Goal: Check status: Check status

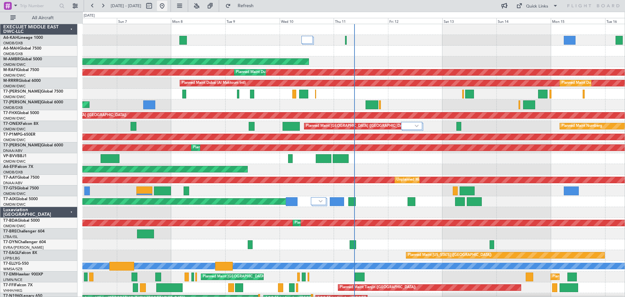
click at [167, 8] on button at bounding box center [162, 6] width 10 height 10
click at [154, 9] on button at bounding box center [149, 6] width 10 height 10
select select "9"
select select "2025"
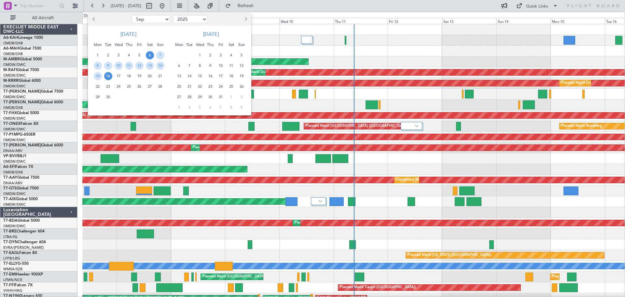
click at [96, 22] on button "Previous month" at bounding box center [94, 19] width 7 height 10
select select "8"
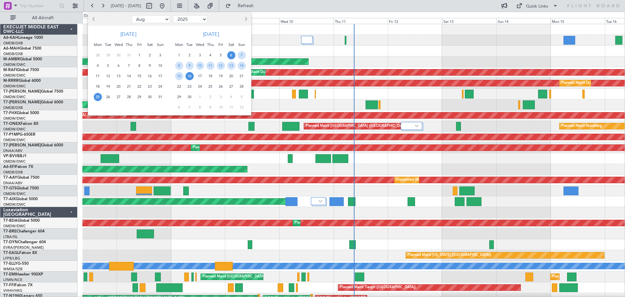
click at [96, 97] on span "25" at bounding box center [98, 97] width 8 height 8
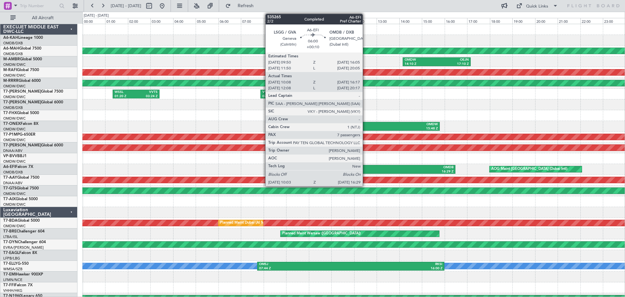
click at [366, 169] on div "LSGG" at bounding box center [347, 167] width 71 height 5
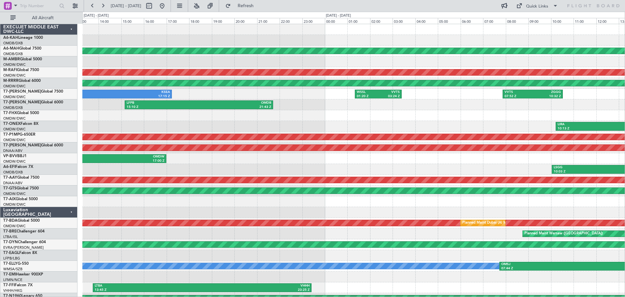
click at [468, 162] on div "LFMN 10:15 Z OMDW 17:00 Z" at bounding box center [353, 158] width 542 height 11
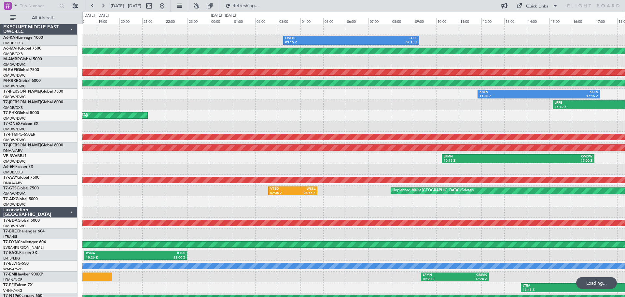
click at [419, 164] on div "OMDB 03:15 Z LHBP 09:15 Z Planned Maint [GEOGRAPHIC_DATA] (Al Maktoum Intl) Pla…" at bounding box center [353, 217] width 542 height 387
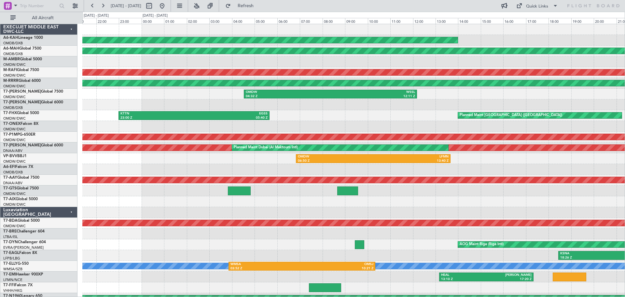
click at [427, 168] on div at bounding box center [353, 169] width 542 height 11
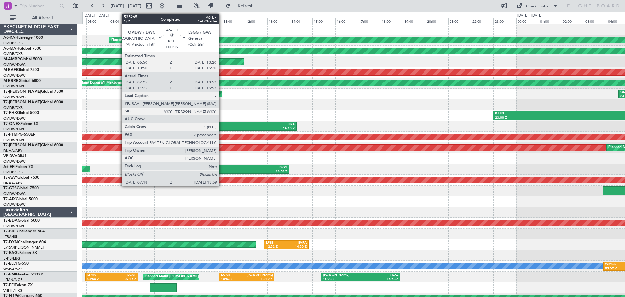
click at [217, 170] on div "13:59 Z" at bounding box center [251, 171] width 74 height 5
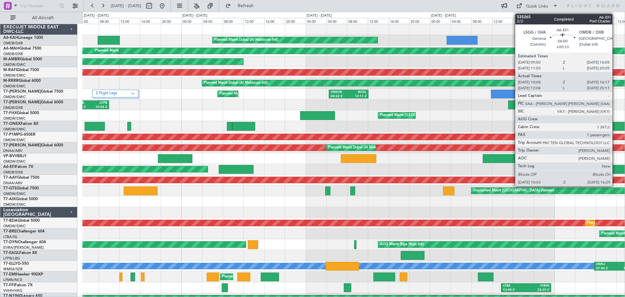
click at [615, 168] on div at bounding box center [623, 169] width 34 height 9
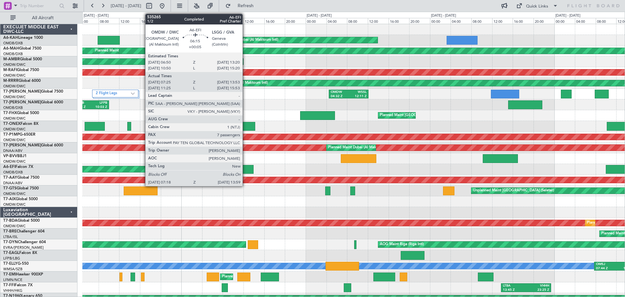
click at [245, 168] on div at bounding box center [236, 169] width 35 height 9
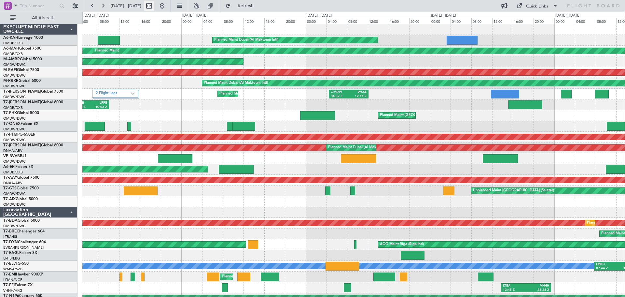
click at [154, 7] on button at bounding box center [149, 6] width 10 height 10
select select "8"
select select "2025"
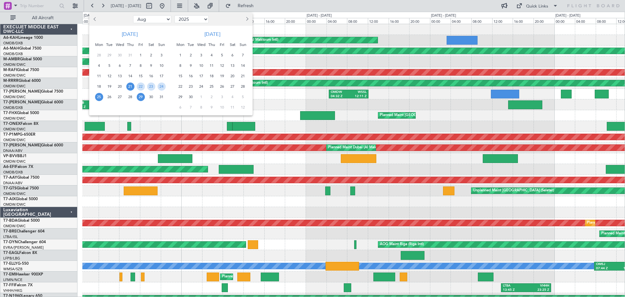
click at [141, 97] on span "29" at bounding box center [141, 97] width 8 height 8
click at [182, 53] on span "1" at bounding box center [180, 55] width 8 height 8
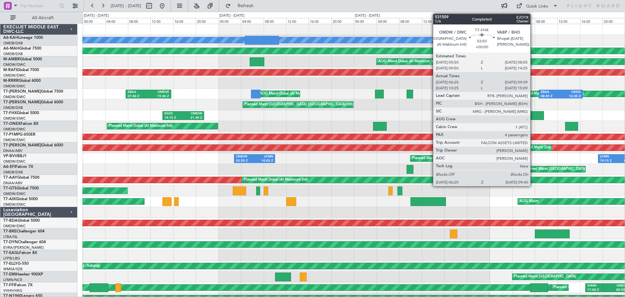
click at [533, 115] on div at bounding box center [534, 115] width 19 height 9
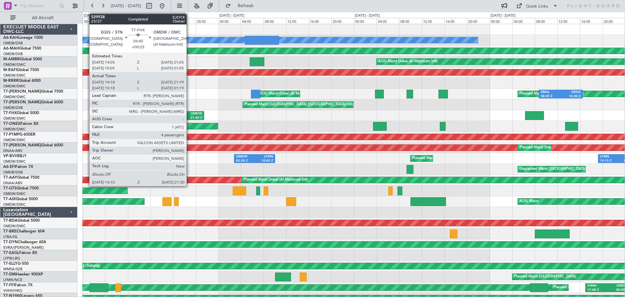
click at [191, 117] on div "21:30 Z" at bounding box center [192, 118] width 19 height 5
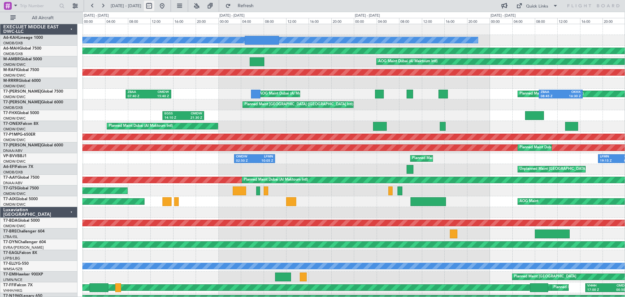
click at [154, 7] on button at bounding box center [149, 6] width 10 height 10
select select "8"
select select "2025"
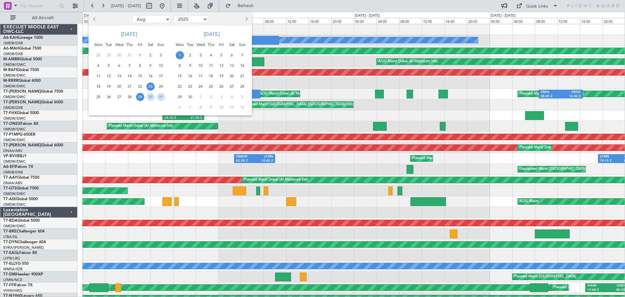
click at [150, 87] on span "23" at bounding box center [151, 86] width 8 height 8
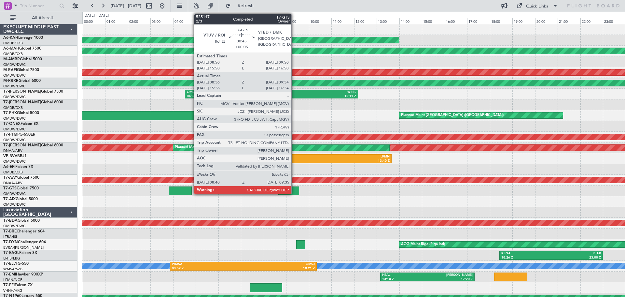
click at [294, 191] on div at bounding box center [288, 190] width 21 height 9
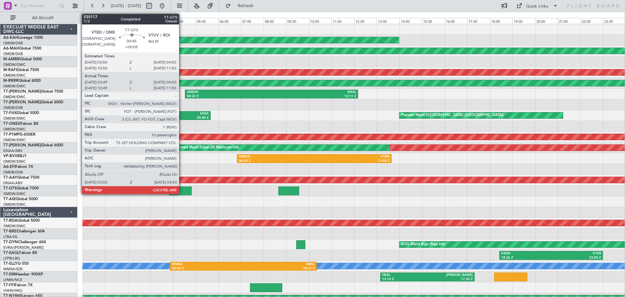
click at [182, 190] on div at bounding box center [180, 190] width 23 height 9
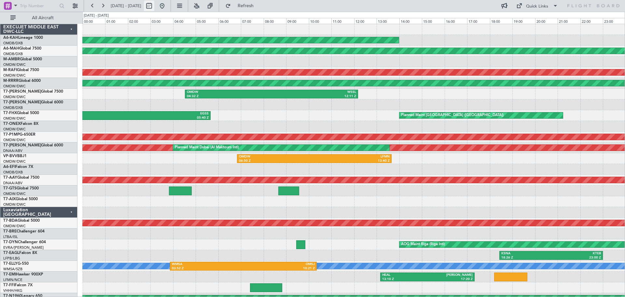
click at [154, 6] on button at bounding box center [149, 6] width 10 height 10
select select "8"
select select "2025"
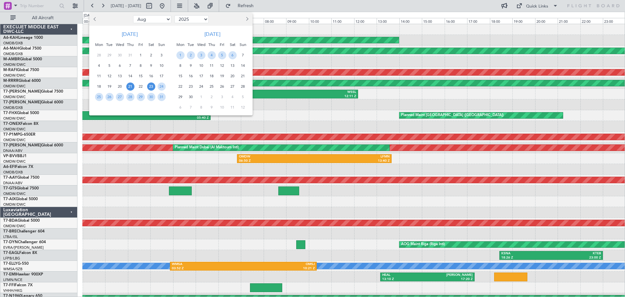
click at [130, 88] on span "21" at bounding box center [130, 86] width 8 height 8
click at [181, 64] on span "8" at bounding box center [180, 66] width 8 height 8
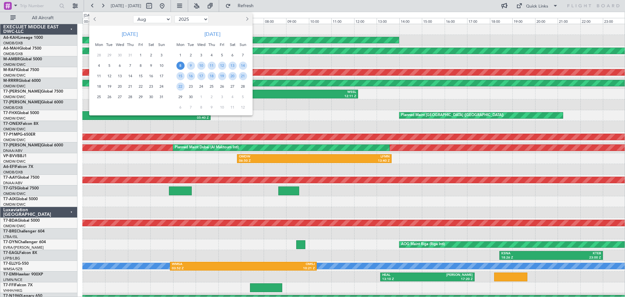
click at [179, 65] on span "8" at bounding box center [180, 66] width 8 height 8
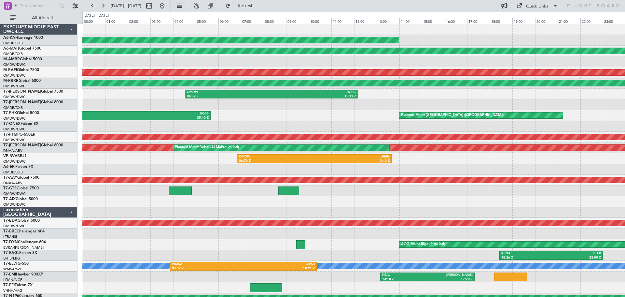
select select "9"
click at [103, 65] on span "4" at bounding box center [99, 66] width 8 height 8
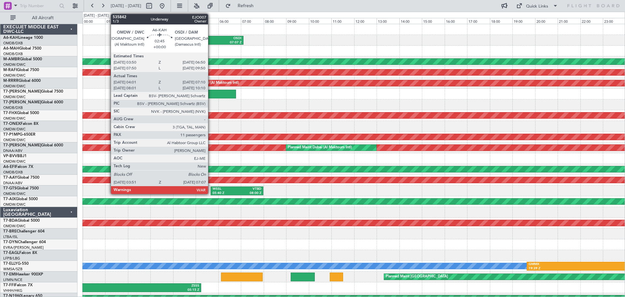
click at [211, 39] on div "OSDI" at bounding box center [223, 38] width 35 height 5
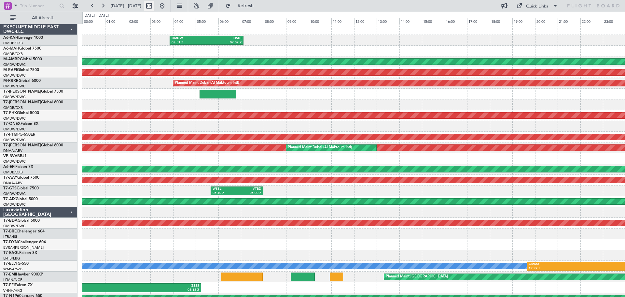
click at [154, 4] on button at bounding box center [149, 6] width 10 height 10
select select "9"
select select "2025"
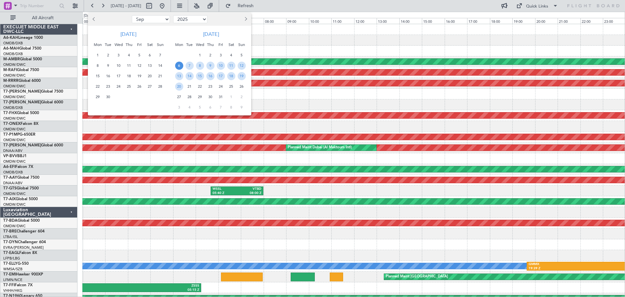
click at [95, 19] on span "Previous month" at bounding box center [94, 19] width 4 height 4
select select "8"
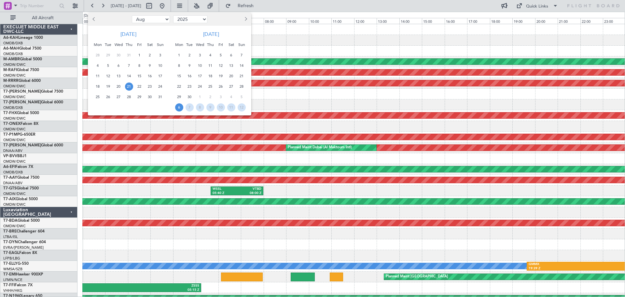
click at [128, 87] on span "21" at bounding box center [129, 86] width 8 height 8
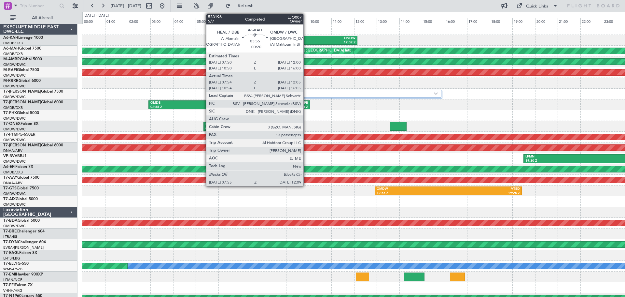
click at [306, 38] on div "HEAL" at bounding box center [286, 38] width 46 height 5
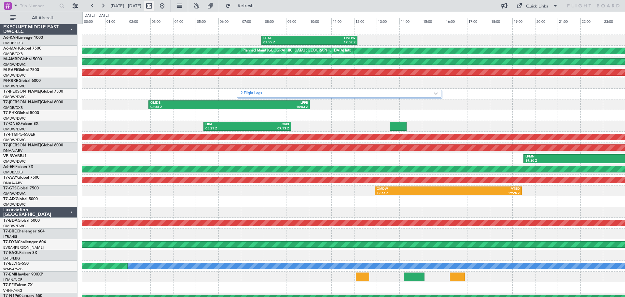
click at [154, 5] on button at bounding box center [149, 6] width 10 height 10
select select "8"
select select "2025"
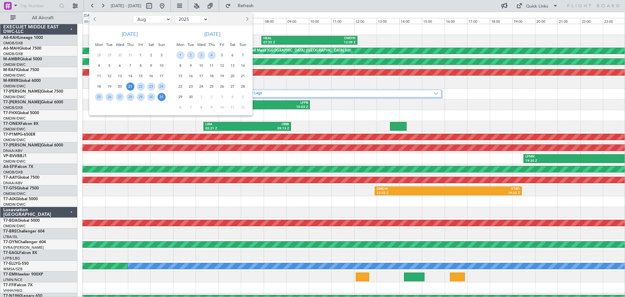
click at [161, 99] on span "31" at bounding box center [162, 97] width 8 height 8
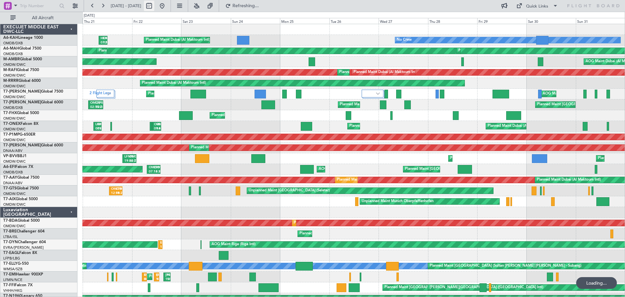
click at [154, 6] on button at bounding box center [149, 6] width 10 height 10
select select "8"
select select "2025"
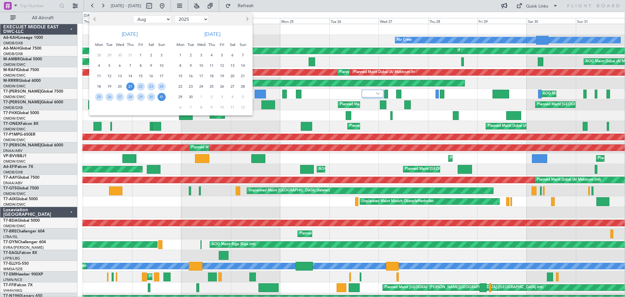
click at [163, 99] on span "31" at bounding box center [162, 97] width 8 height 8
click at [179, 65] on span "8" at bounding box center [180, 66] width 8 height 8
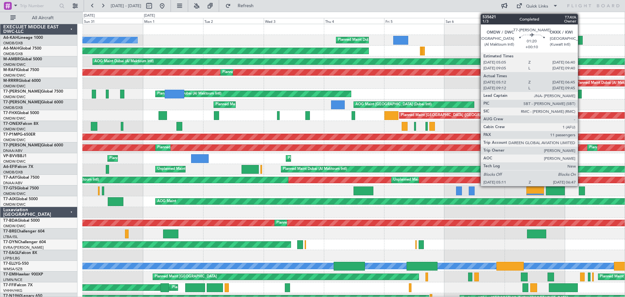
click at [581, 92] on div at bounding box center [580, 94] width 4 height 9
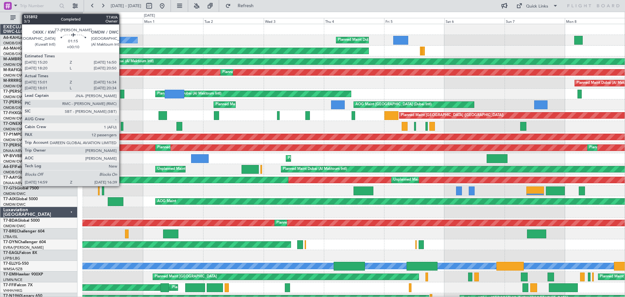
click at [122, 93] on div at bounding box center [122, 94] width 4 height 9
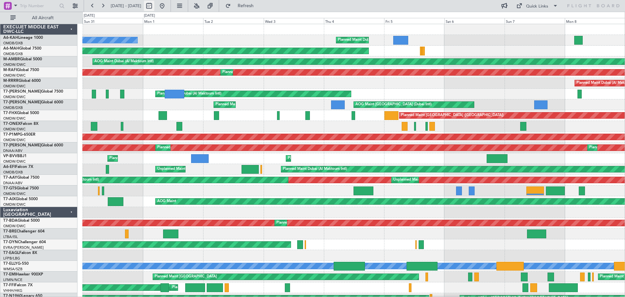
click at [154, 5] on button at bounding box center [149, 6] width 10 height 10
select select "8"
select select "2025"
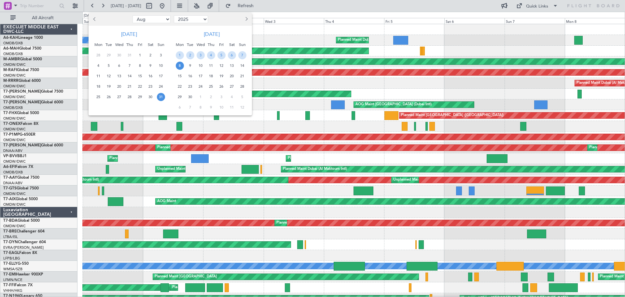
click at [96, 19] on span "Previous month" at bounding box center [95, 19] width 4 height 4
select select "6"
click at [159, 87] on span "22" at bounding box center [161, 86] width 8 height 8
click at [100, 107] on span "30" at bounding box center [98, 107] width 8 height 8
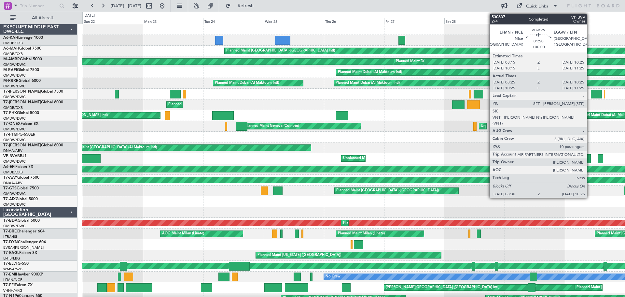
click at [590, 159] on div at bounding box center [588, 158] width 5 height 9
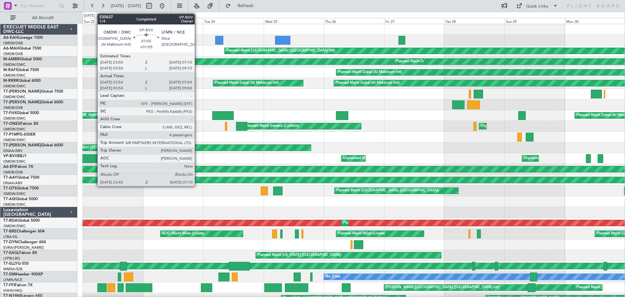
click at [94, 158] on div at bounding box center [91, 158] width 19 height 9
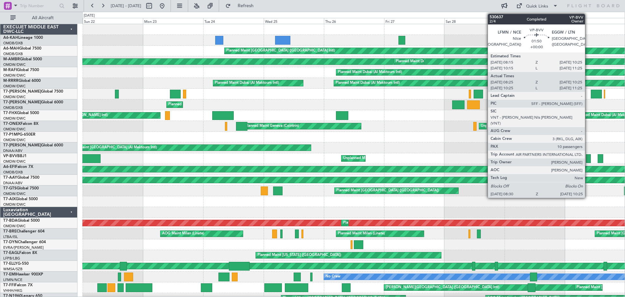
click at [590, 159] on div at bounding box center [588, 158] width 5 height 9
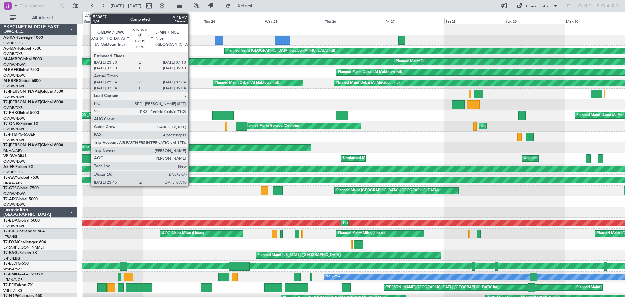
click at [88, 160] on div at bounding box center [91, 158] width 19 height 9
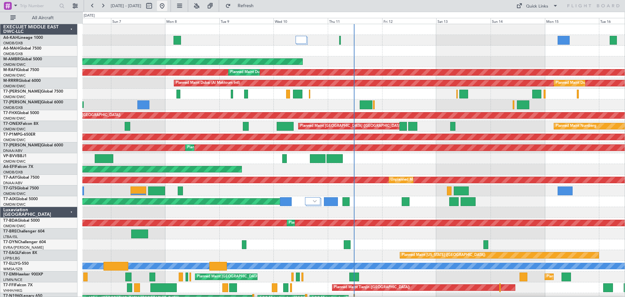
click at [167, 6] on button at bounding box center [162, 6] width 10 height 10
click at [154, 6] on button at bounding box center [149, 6] width 10 height 10
select select "9"
select select "2025"
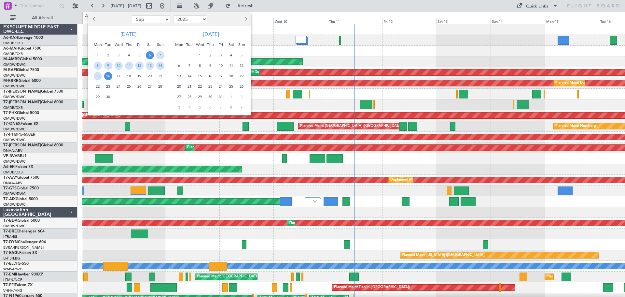
click at [94, 18] on span "Previous month" at bounding box center [94, 19] width 4 height 4
select select "8"
click at [149, 65] on span "9" at bounding box center [150, 66] width 8 height 8
click at [159, 65] on span "10" at bounding box center [160, 66] width 8 height 8
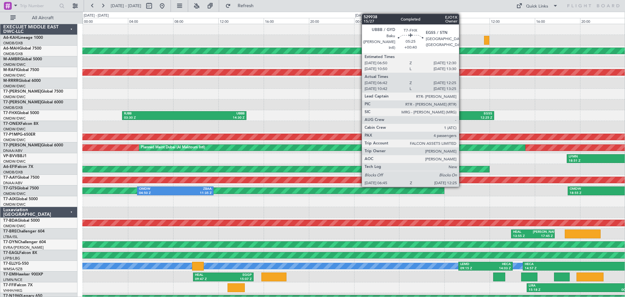
click at [462, 116] on div "12:25 Z" at bounding box center [477, 118] width 30 height 5
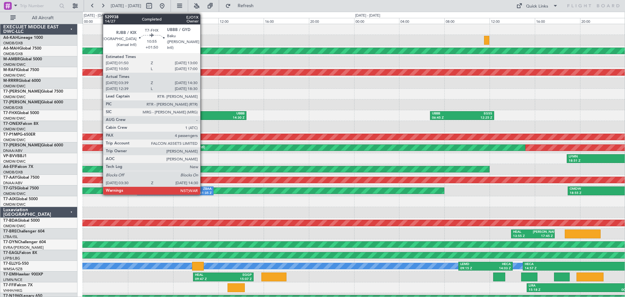
click at [195, 114] on div "UBBB" at bounding box center [214, 113] width 60 height 5
